Goal: Navigation & Orientation: Find specific page/section

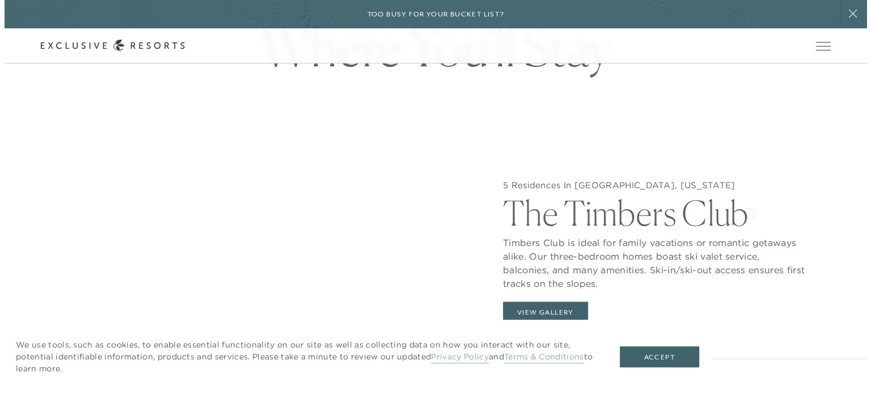
scroll to position [1039, 0]
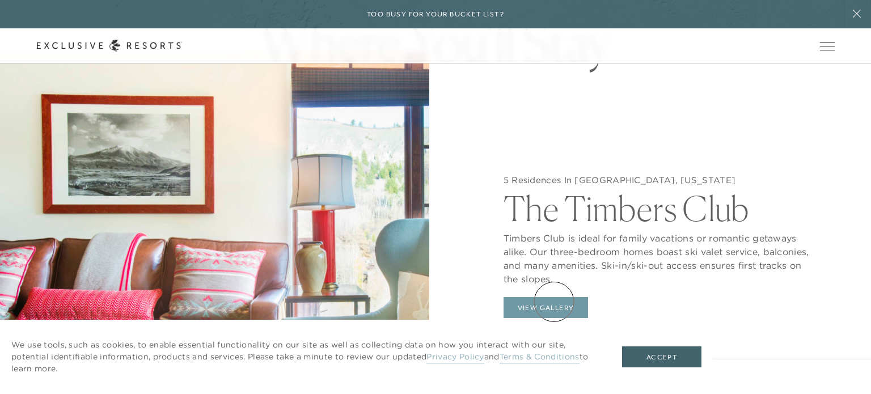
click at [554, 302] on button "View Gallery" at bounding box center [546, 308] width 85 height 22
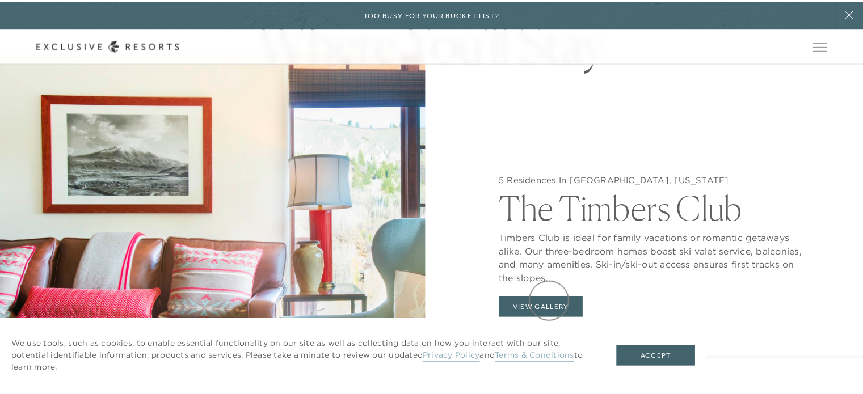
scroll to position [0, 0]
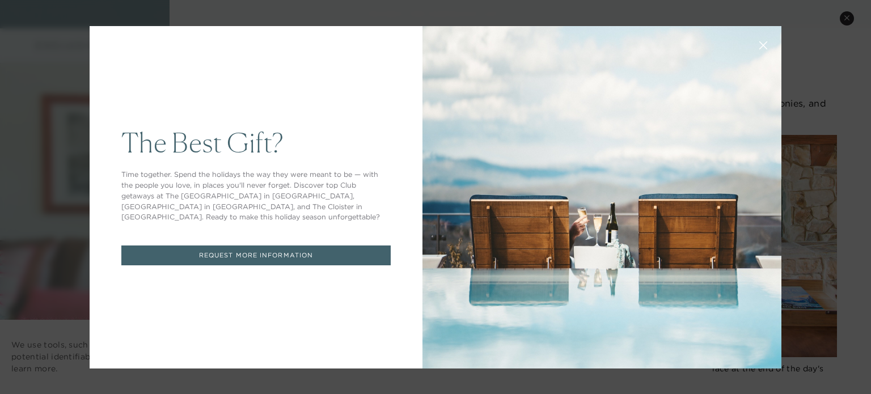
click at [598, 149] on div at bounding box center [602, 197] width 359 height 343
click at [761, 43] on icon at bounding box center [764, 45] width 9 height 9
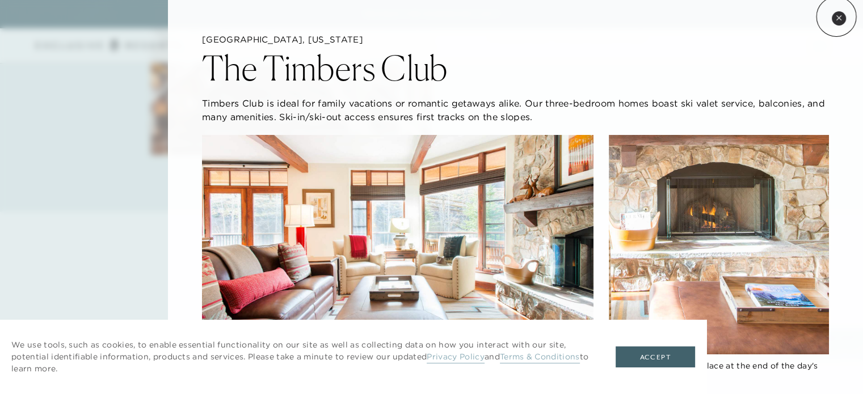
click at [836, 16] on icon at bounding box center [839, 18] width 6 height 6
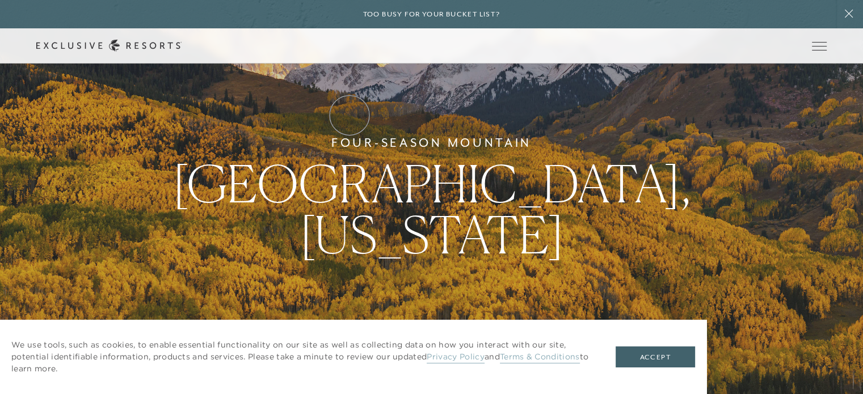
click at [0, 0] on link "Residence Collection" at bounding box center [0, 0] width 0 height 0
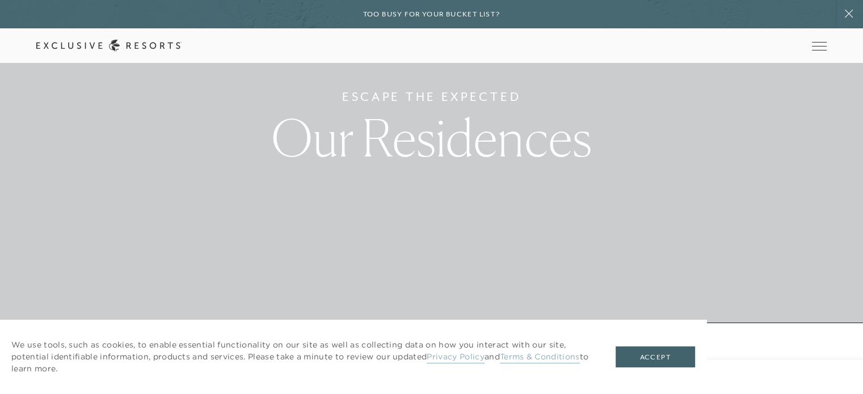
scroll to position [52, 0]
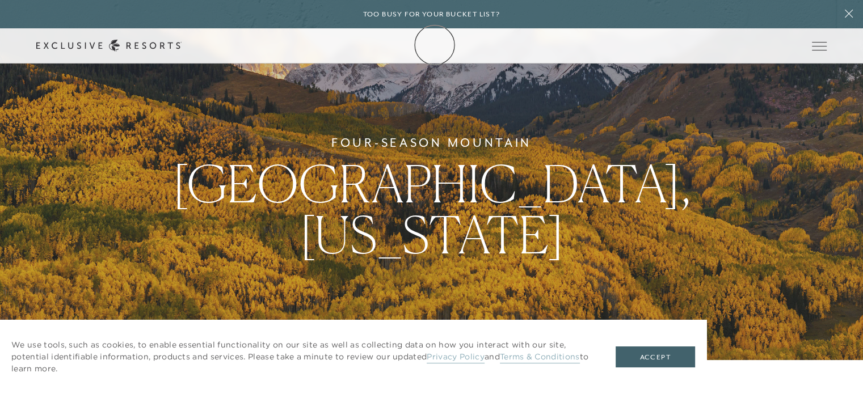
click at [182, 45] on icon at bounding box center [108, 46] width 145 height 12
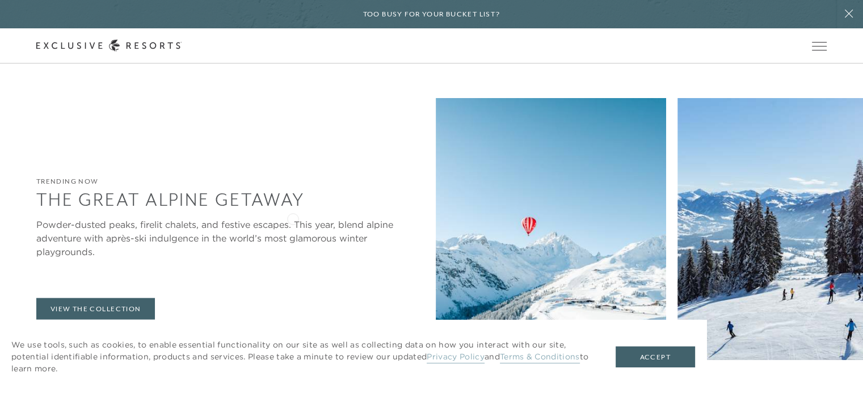
scroll to position [2420, 0]
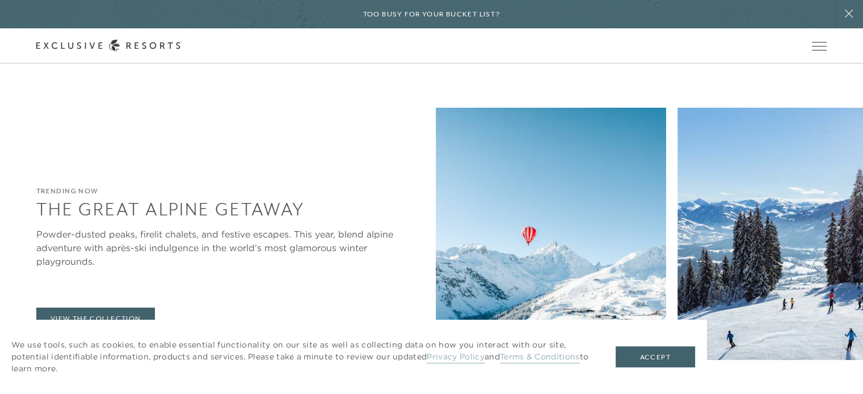
click at [677, 167] on img at bounding box center [792, 250] width 230 height 284
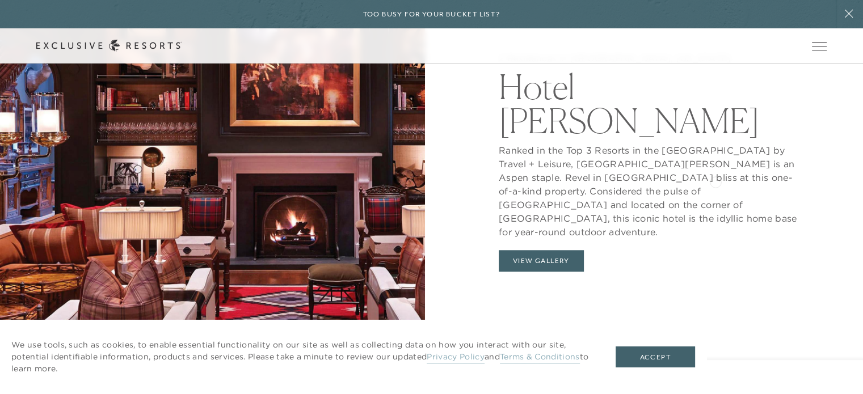
scroll to position [1082, 0]
